Goal: Information Seeking & Learning: Check status

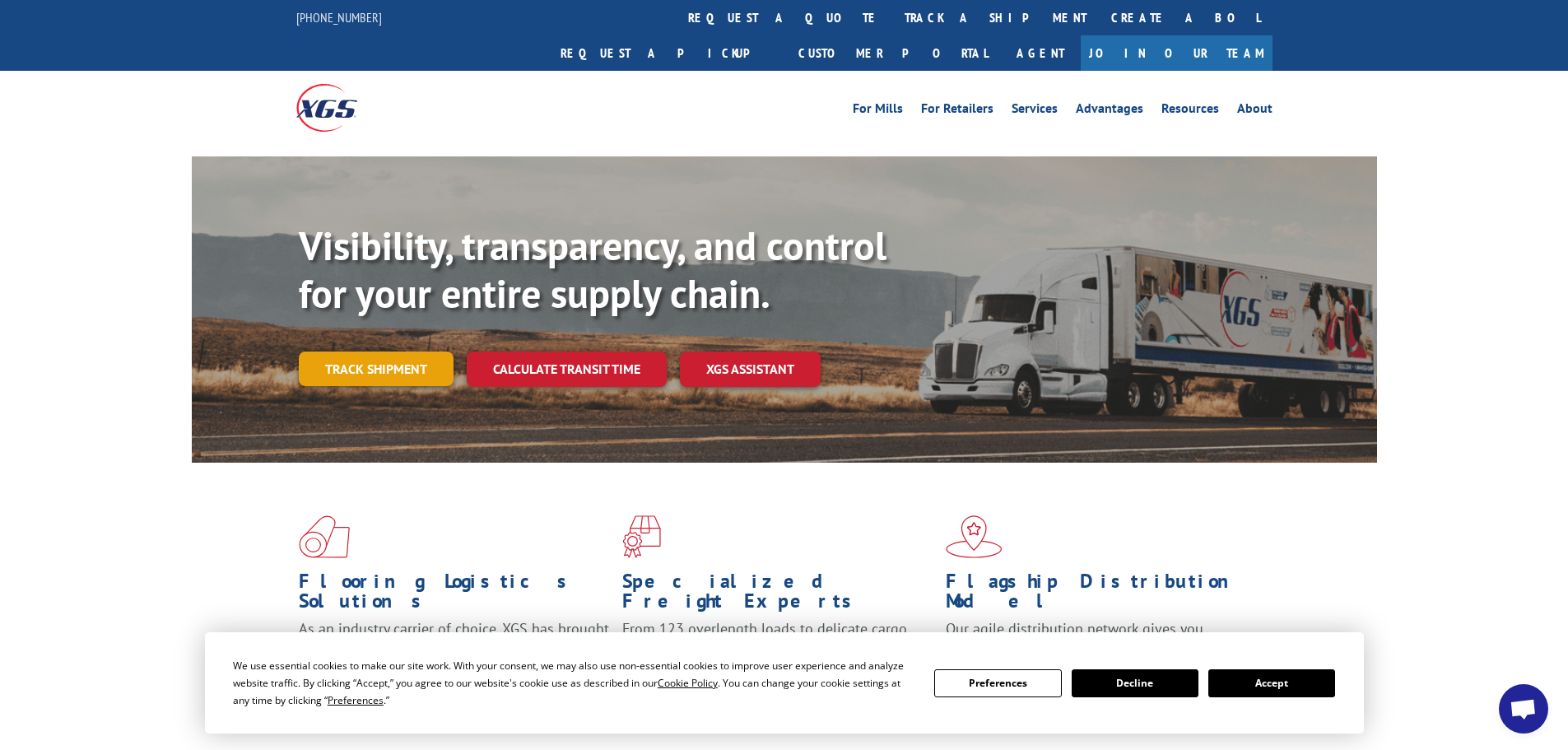
click at [378, 351] on link "Track shipment" at bounding box center [376, 368] width 154 height 35
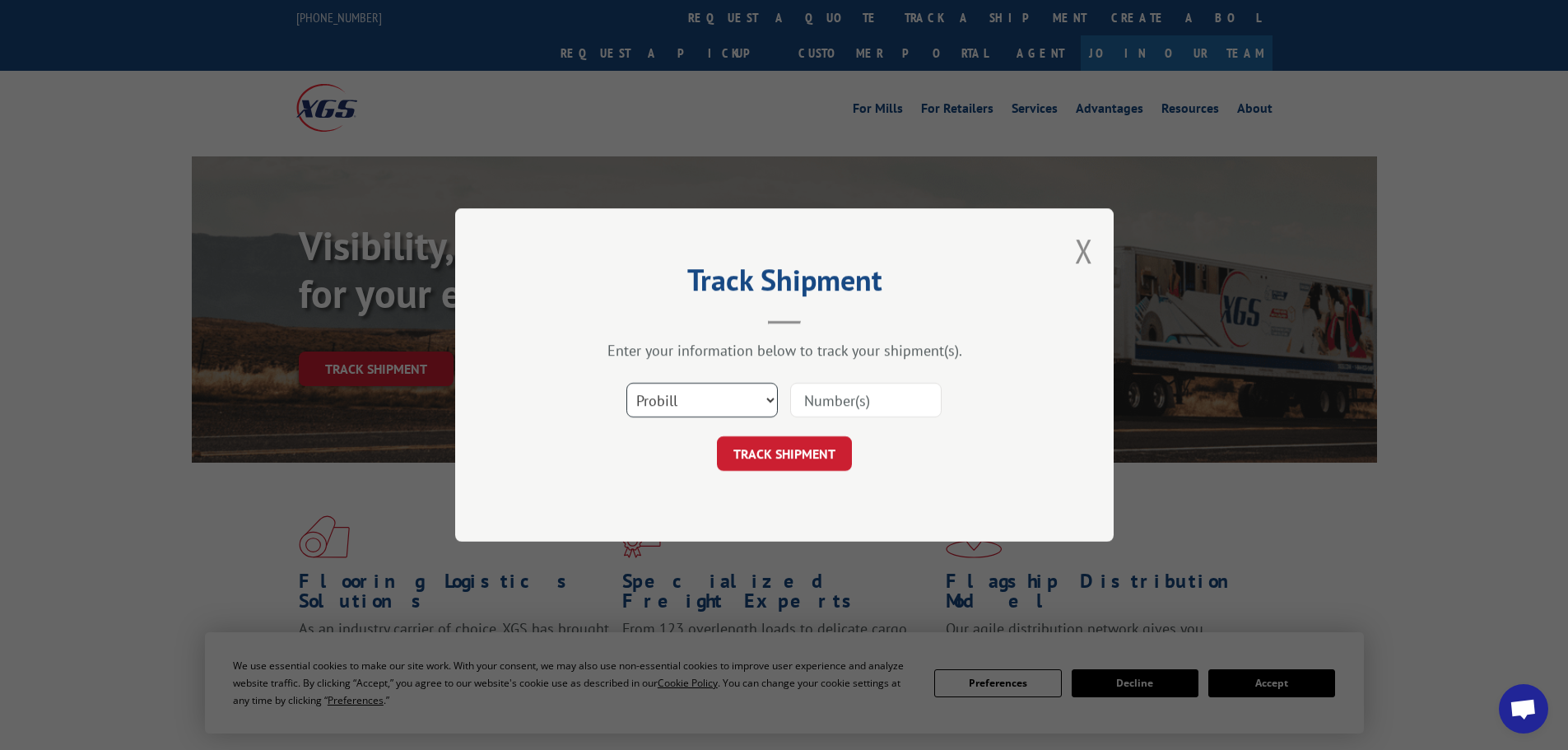
click at [721, 391] on select "Select category... Probill BOL PO" at bounding box center [701, 400] width 152 height 35
select select "bol"
click at [626, 383] on select "Select category... Probill BOL PO" at bounding box center [701, 400] width 152 height 35
click at [863, 398] on input at bounding box center [865, 400] width 152 height 35
type input "6046293"
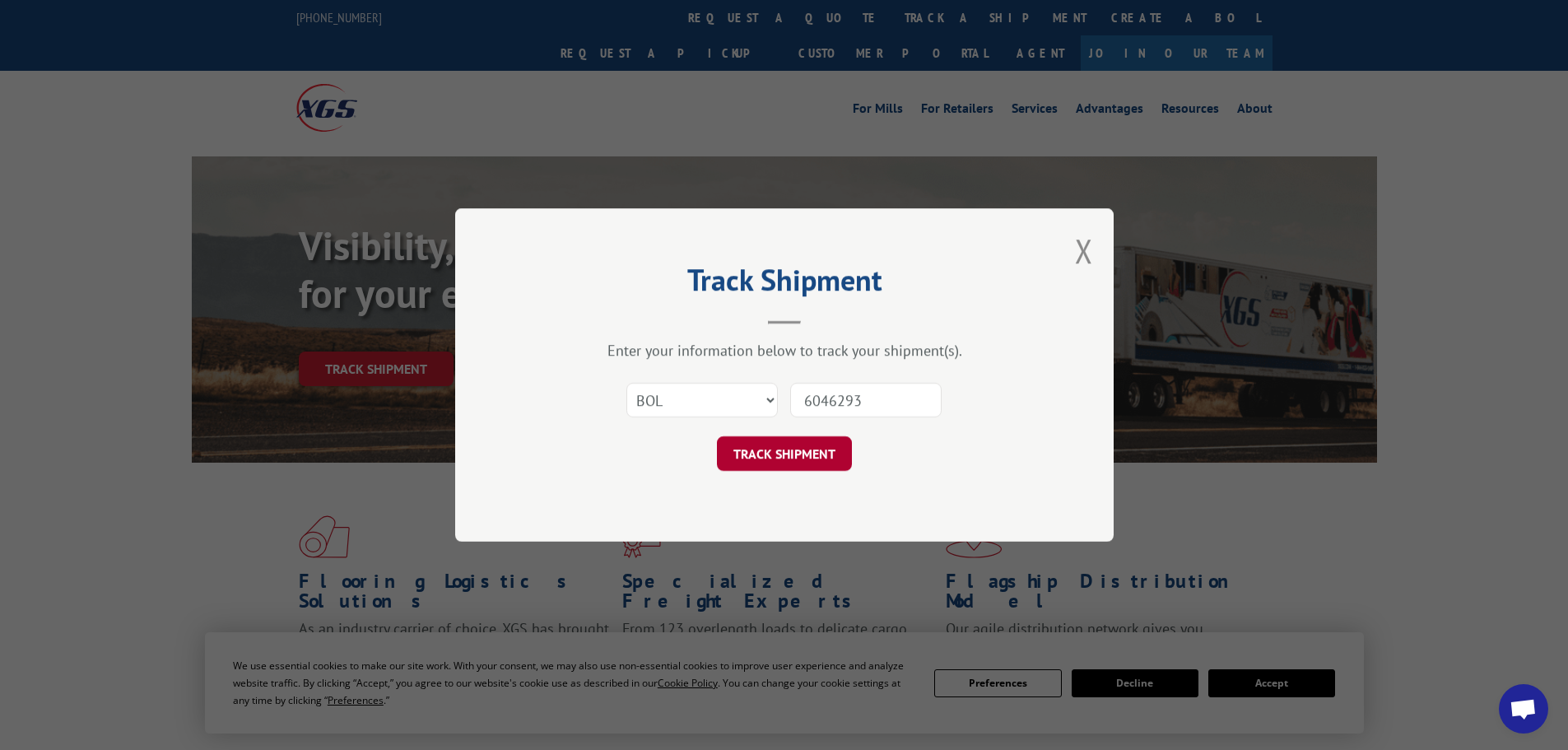
click at [805, 456] on button "TRACK SHIPMENT" at bounding box center [784, 453] width 135 height 35
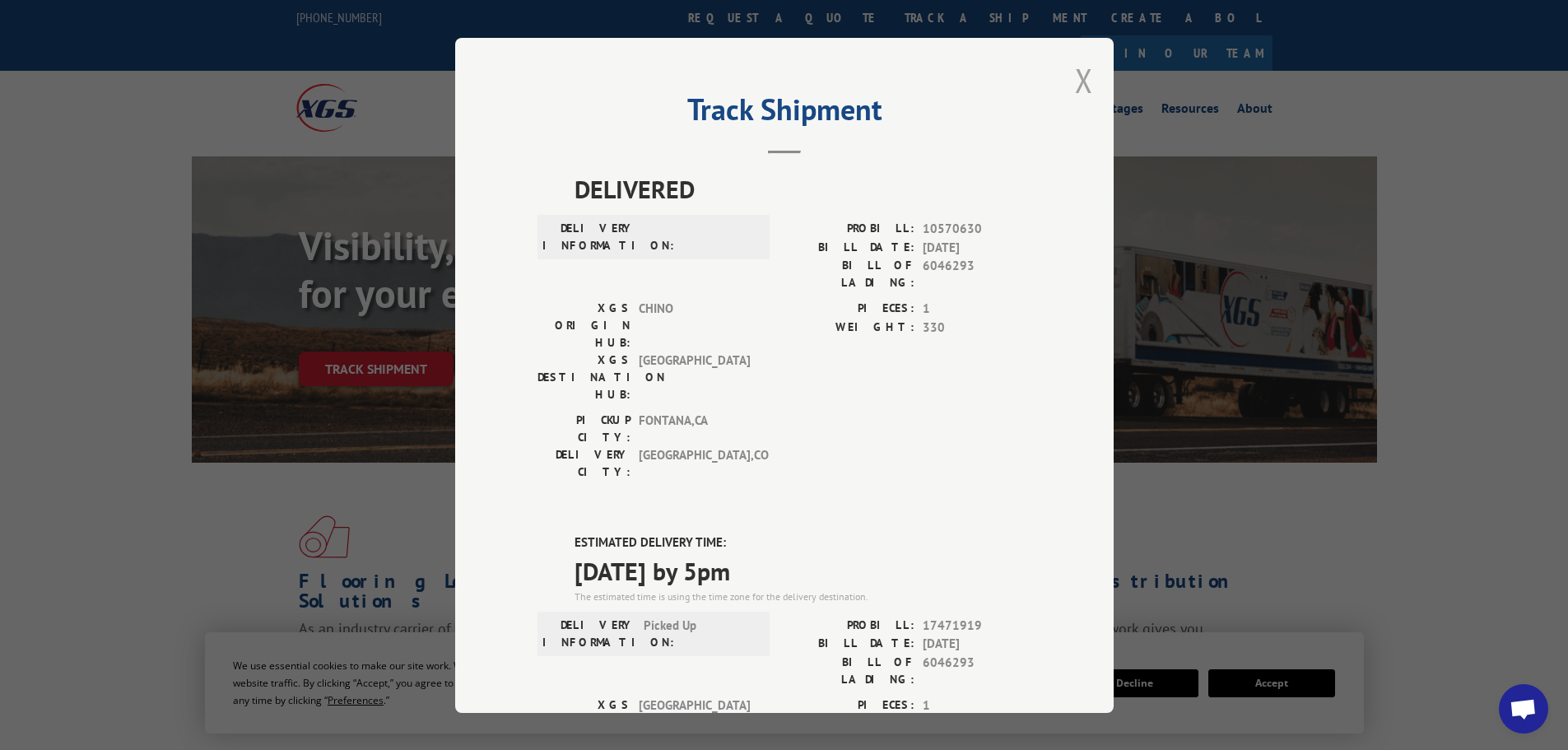
click at [1083, 72] on button "Close modal" at bounding box center [1083, 80] width 18 height 43
